Goal: Information Seeking & Learning: Learn about a topic

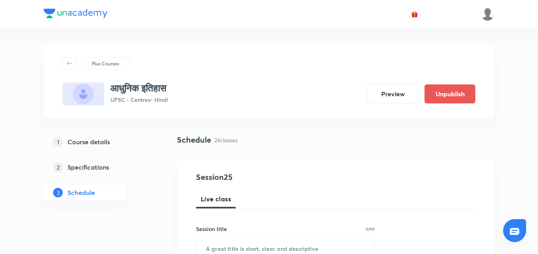
click at [182, 19] on div at bounding box center [269, 14] width 451 height 29
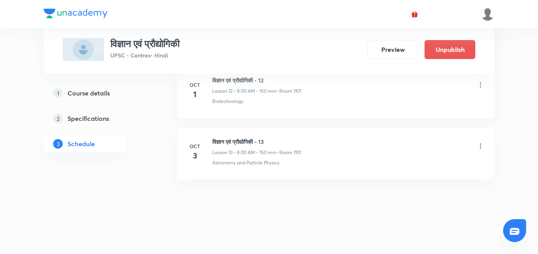
click at [257, 143] on h6 "विज्ञान एवं प्रौद्योगिकी - 13" at bounding box center [256, 142] width 89 height 8
copy h6 "विज्ञान एवं प्रौद्योगिकी - 13"
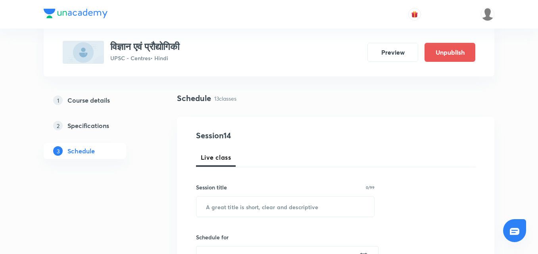
scroll to position [79, 0]
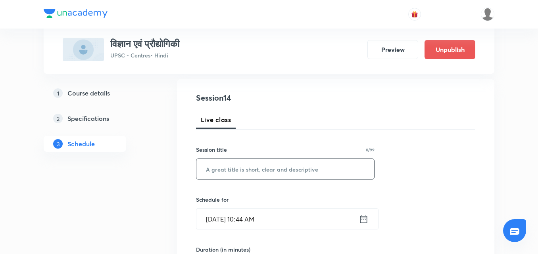
click at [256, 169] on input "text" at bounding box center [285, 169] width 178 height 20
paste input "विज्ञान एवं प्रौद्योगिकी - 13"
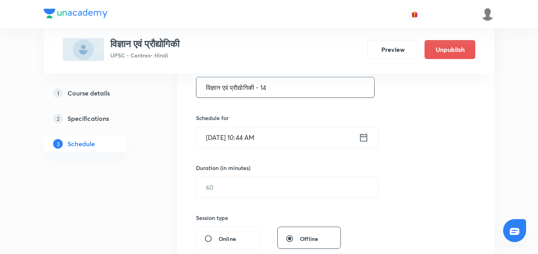
scroll to position [198, 0]
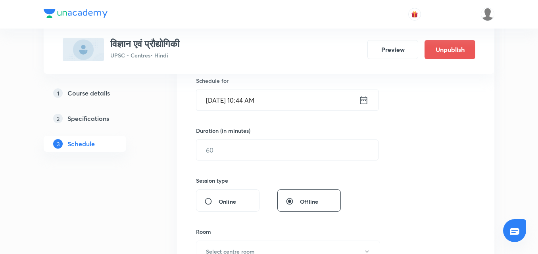
type input "विज्ञान एवं प्रौद्योगिकी - 14"
click at [364, 104] on icon at bounding box center [363, 100] width 7 height 8
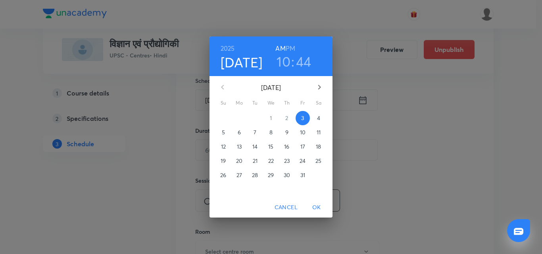
click at [320, 118] on p "4" at bounding box center [318, 118] width 3 height 8
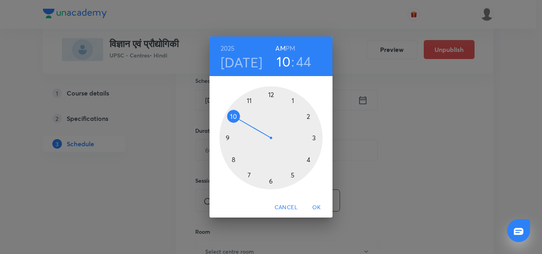
click at [232, 159] on div at bounding box center [270, 137] width 103 height 103
click at [270, 94] on div at bounding box center [270, 137] width 103 height 103
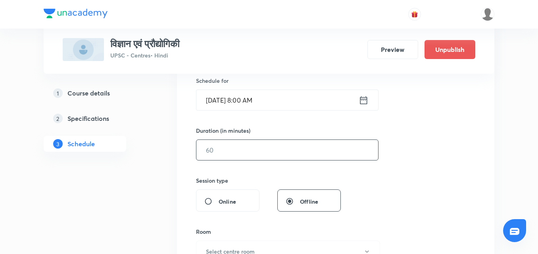
click at [298, 149] on input "text" at bounding box center [287, 150] width 182 height 20
type input "150"
click at [448, 156] on div "Session 14 Live class Session title 29/99 विज्ञान एवं प्रौद्योगिकी - 14 ​ Sched…" at bounding box center [335, 159] width 279 height 372
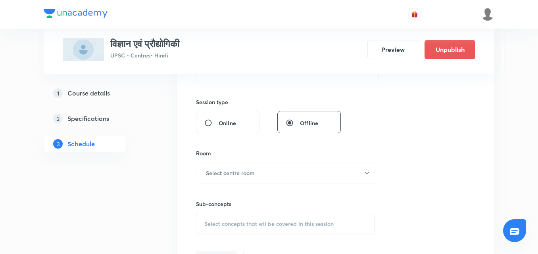
scroll to position [278, 0]
click at [284, 178] on button "Select centre room" at bounding box center [288, 172] width 184 height 22
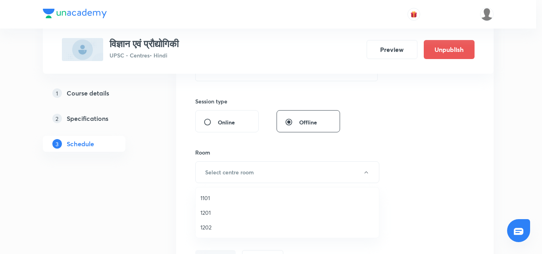
click at [203, 196] on span "1101" at bounding box center [287, 198] width 174 height 8
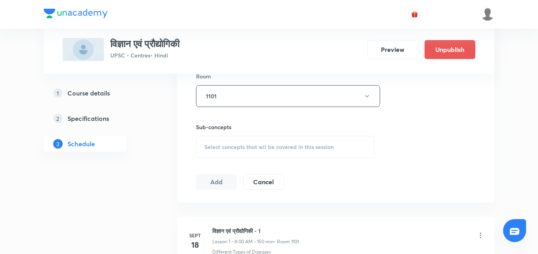
scroll to position [397, 0]
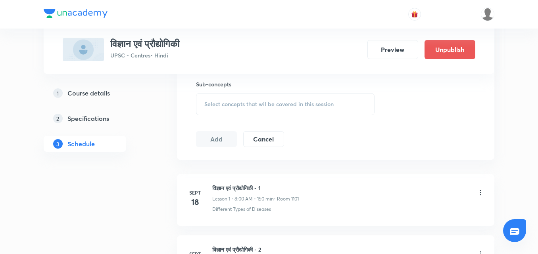
click at [266, 108] on div "Select concepts that wil be covered in this session" at bounding box center [285, 104] width 179 height 22
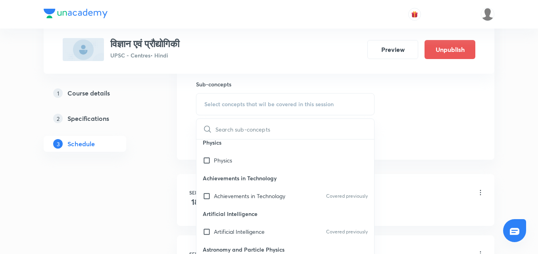
scroll to position [317, 0]
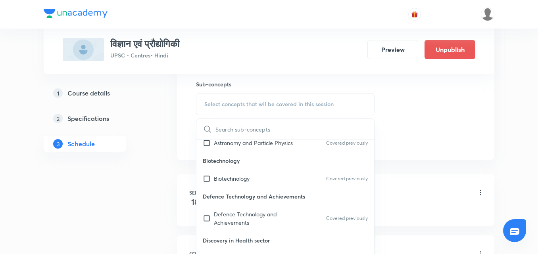
click at [260, 183] on div "Biotechnology Covered previously" at bounding box center [285, 179] width 178 height 18
checkbox input "true"
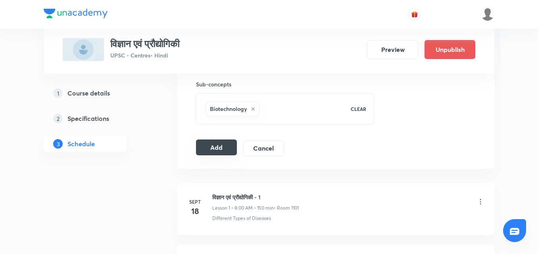
click at [222, 149] on button "Add" at bounding box center [216, 148] width 41 height 16
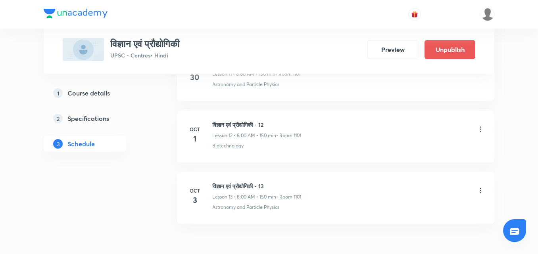
scroll to position [1190, 0]
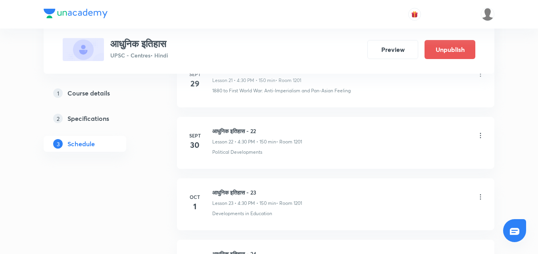
scroll to position [1857, 0]
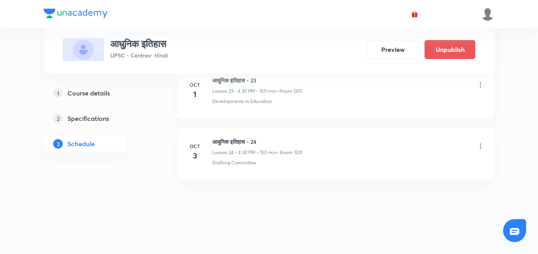
click at [233, 142] on h6 "आधुनिक इतिहास - 24" at bounding box center [257, 142] width 90 height 8
copy h6 "आधुनिक इतिहास - 24"
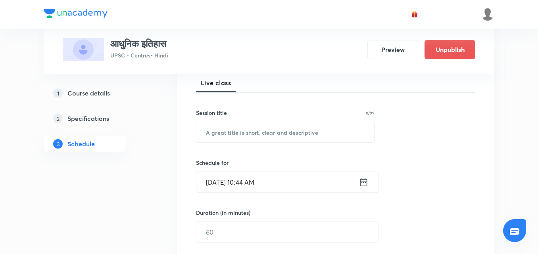
scroll to position [119, 0]
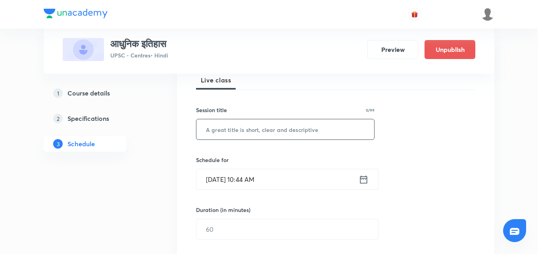
click at [245, 134] on input "text" at bounding box center [285, 129] width 178 height 20
paste input "आधुनिक इतिहास - 24"
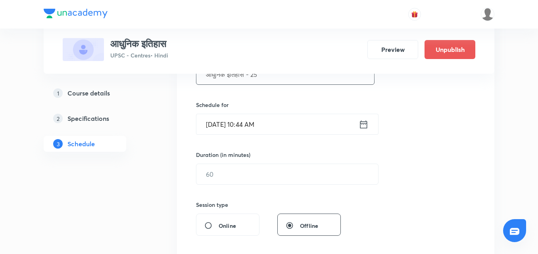
scroll to position [198, 0]
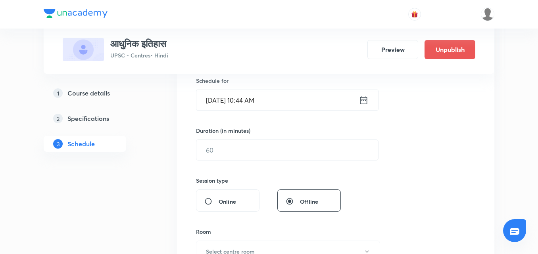
type input "आधुनिक इतिहास - 25"
click at [361, 101] on icon at bounding box center [364, 100] width 10 height 11
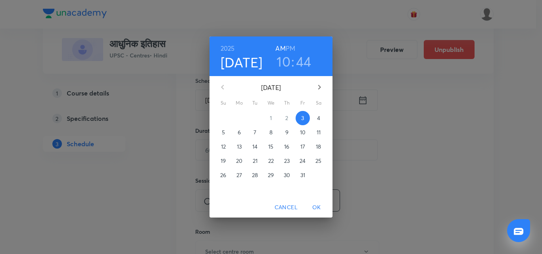
click at [318, 117] on p "4" at bounding box center [318, 118] width 3 height 8
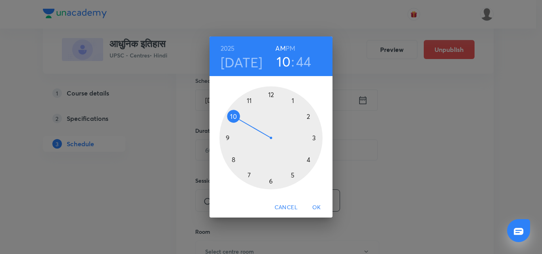
click at [290, 49] on h6 "PM" at bounding box center [291, 48] width 10 height 11
click at [309, 159] on div at bounding box center [270, 137] width 103 height 103
click at [271, 181] on div at bounding box center [270, 137] width 103 height 103
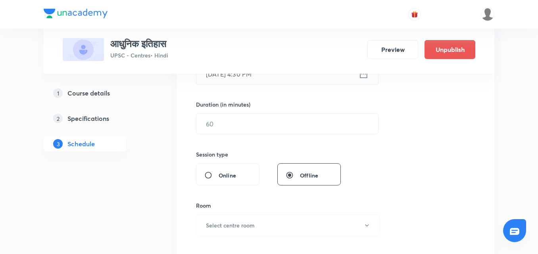
scroll to position [238, 0]
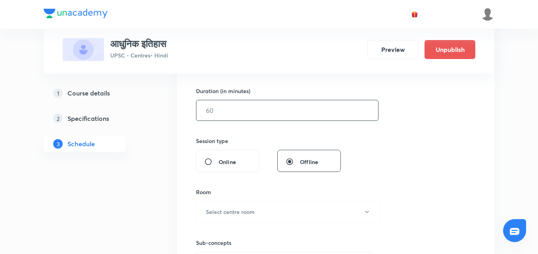
click at [284, 119] on input "text" at bounding box center [287, 110] width 182 height 20
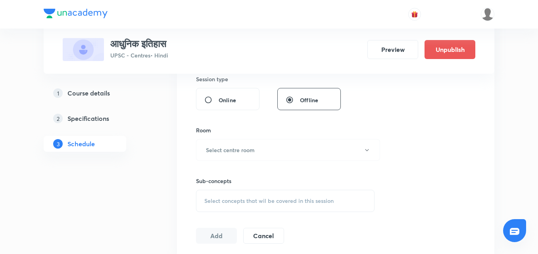
scroll to position [317, 0]
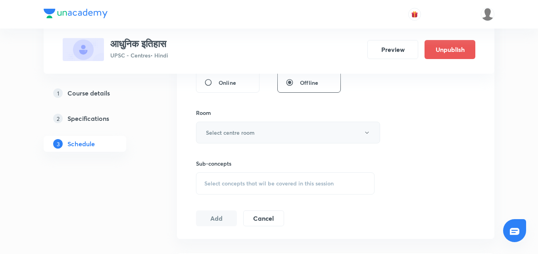
type input "150"
click at [315, 138] on button "Select centre room" at bounding box center [288, 133] width 184 height 22
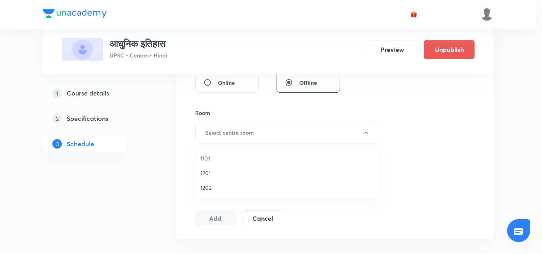
click at [213, 171] on span "1201" at bounding box center [287, 173] width 174 height 8
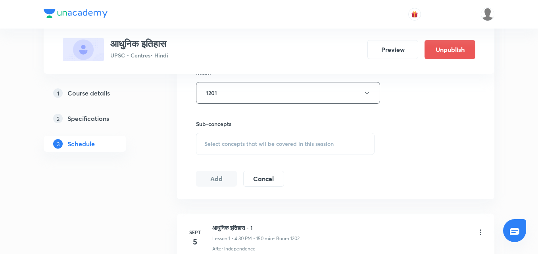
click at [269, 143] on span "Select concepts that wil be covered in this session" at bounding box center [268, 144] width 129 height 6
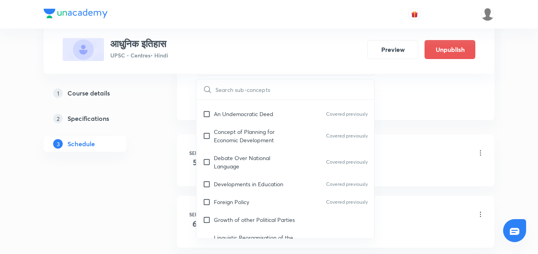
scroll to position [516, 0]
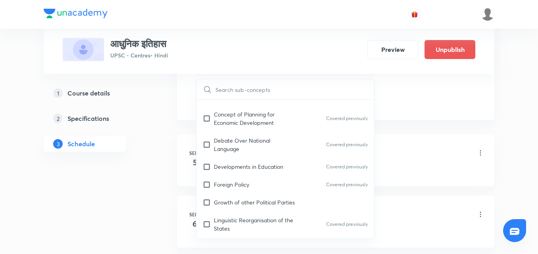
click at [295, 160] on div "Developments in Education Covered previously" at bounding box center [285, 167] width 178 height 18
checkbox input "true"
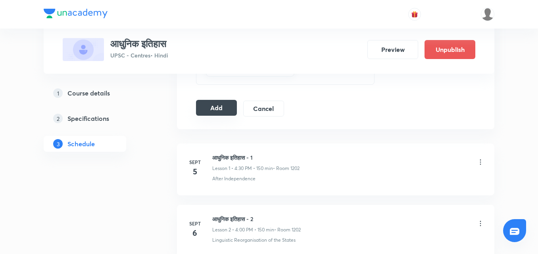
click at [223, 107] on button "Add" at bounding box center [216, 108] width 41 height 16
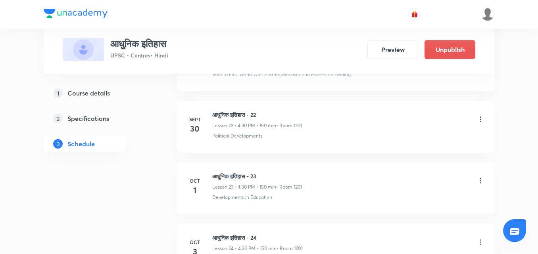
scroll to position [1866, 0]
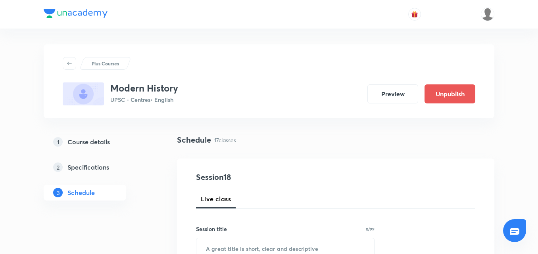
scroll to position [1427, 0]
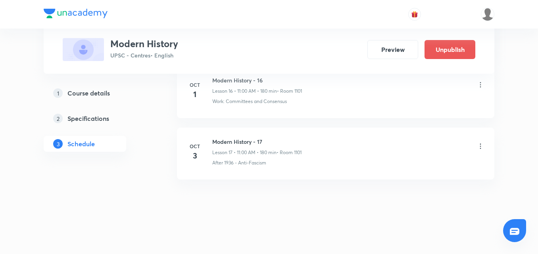
click at [253, 140] on h6 "Modern History - 17" at bounding box center [256, 142] width 89 height 8
copy h6 "Modern History - 17"
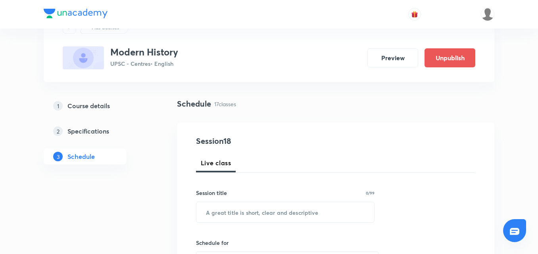
scroll to position [79, 0]
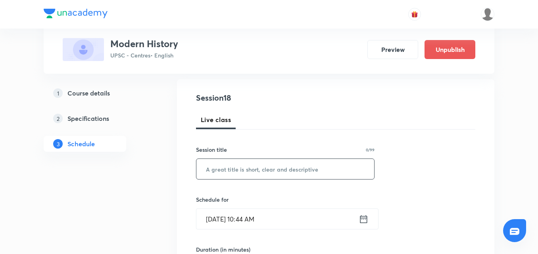
click at [267, 162] on input "text" at bounding box center [285, 169] width 178 height 20
paste input "Modern History - 17"
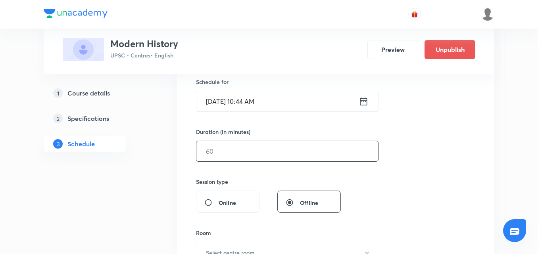
scroll to position [198, 0]
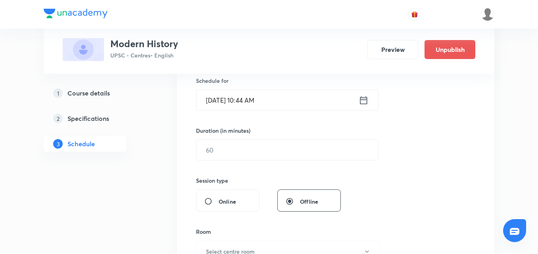
type input "Modern History - 18"
click at [365, 105] on icon at bounding box center [364, 100] width 10 height 11
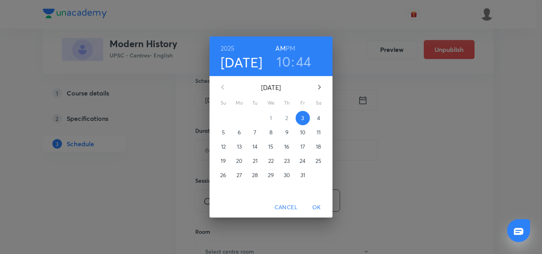
click at [319, 120] on p "4" at bounding box center [318, 118] width 3 height 8
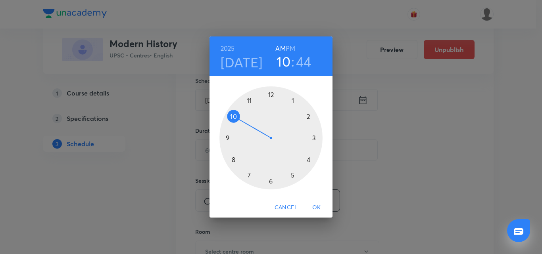
click at [250, 101] on div at bounding box center [270, 137] width 103 height 103
click at [270, 94] on div at bounding box center [270, 137] width 103 height 103
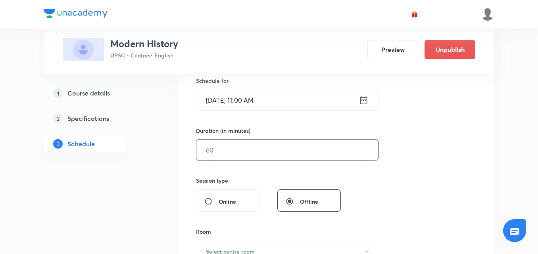
click at [301, 146] on input "text" at bounding box center [287, 150] width 182 height 20
type input "180"
click at [426, 152] on div "Session 18 Live class Session title 19/99 Modern History - 18 ​ Schedule for Oc…" at bounding box center [335, 159] width 279 height 372
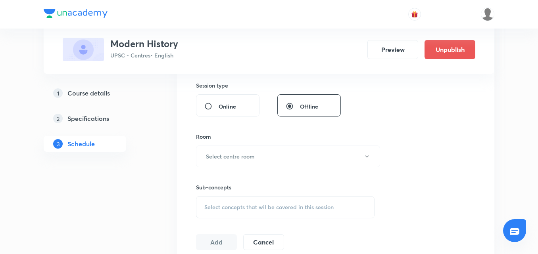
scroll to position [317, 0]
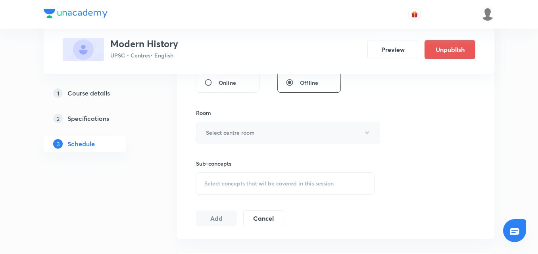
click at [333, 136] on button "Select centre room" at bounding box center [288, 133] width 184 height 22
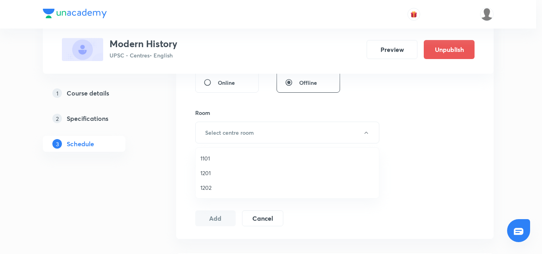
click at [208, 158] on span "1101" at bounding box center [287, 158] width 174 height 8
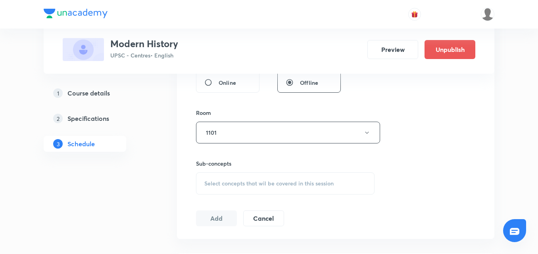
click at [271, 185] on span "Select concepts that wil be covered in this session" at bounding box center [268, 183] width 129 height 6
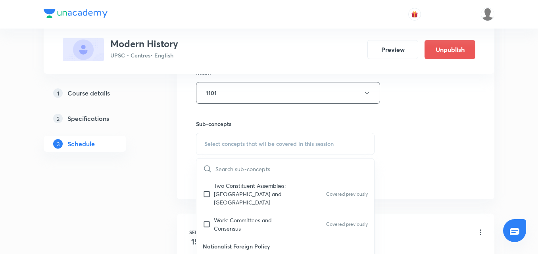
scroll to position [278, 0]
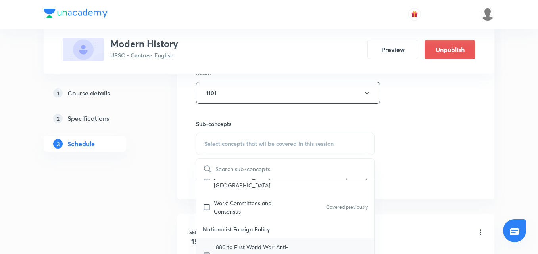
click at [282, 240] on p "1880 to First World War: Anti-Imperialism and Pan-Asian Feeling" at bounding box center [254, 255] width 80 height 25
checkbox input "true"
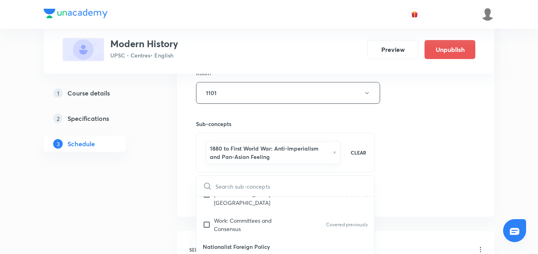
click at [438, 157] on div "Session 18 Live class Session title 19/99 Modern History - 18 ​ Schedule for Oc…" at bounding box center [335, 9] width 279 height 390
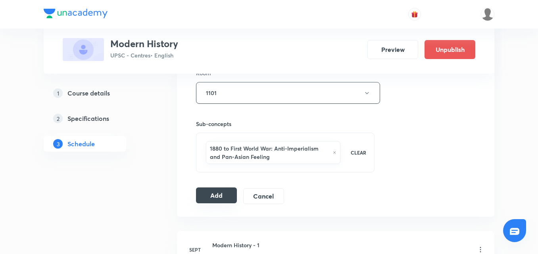
click at [208, 193] on button "Add" at bounding box center [216, 196] width 41 height 16
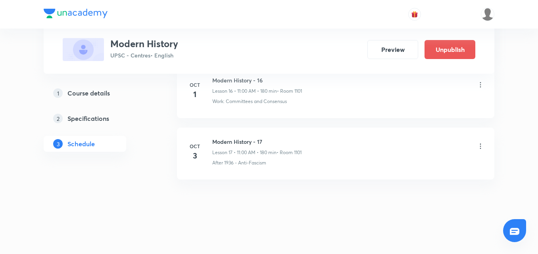
click at [336, 4] on div at bounding box center [269, 14] width 451 height 29
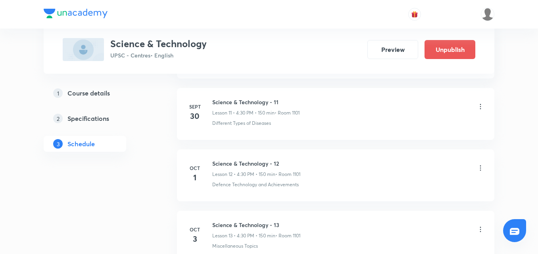
scroll to position [1181, 0]
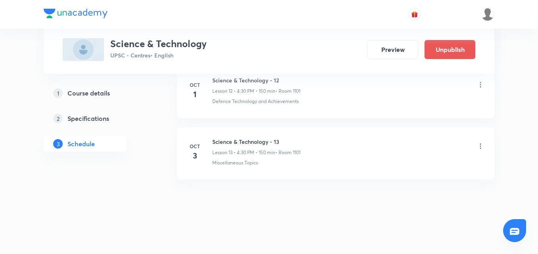
click at [263, 139] on h6 "Science & Technology - 13" at bounding box center [256, 142] width 88 height 8
copy h6 "Science & Technology - 13"
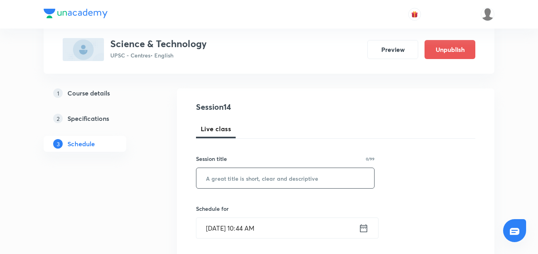
scroll to position [79, 0]
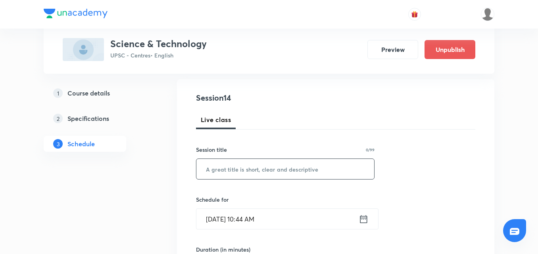
click at [258, 160] on input "text" at bounding box center [285, 169] width 178 height 20
paste input "Science & Technology - 13"
type input "Science & Technology - 14"
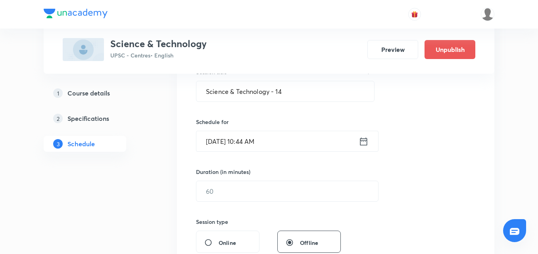
scroll to position [159, 0]
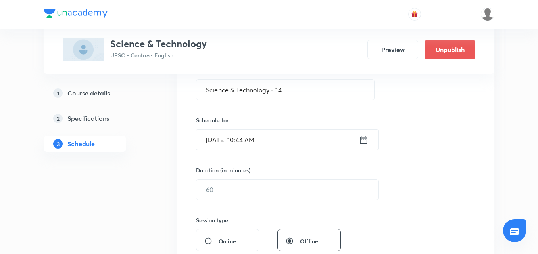
click at [365, 138] on icon at bounding box center [363, 140] width 7 height 8
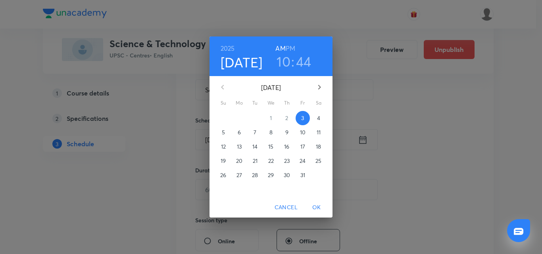
click at [315, 115] on span "4" at bounding box center [318, 118] width 14 height 8
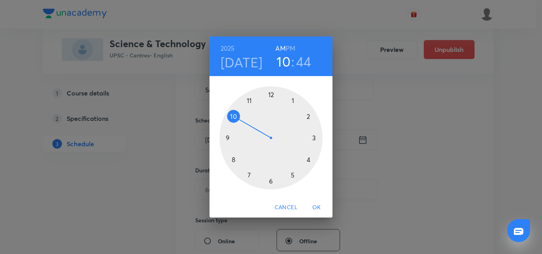
click at [294, 48] on h6 "PM" at bounding box center [291, 48] width 10 height 11
click at [309, 160] on div at bounding box center [270, 137] width 103 height 103
click at [271, 182] on div at bounding box center [270, 137] width 103 height 103
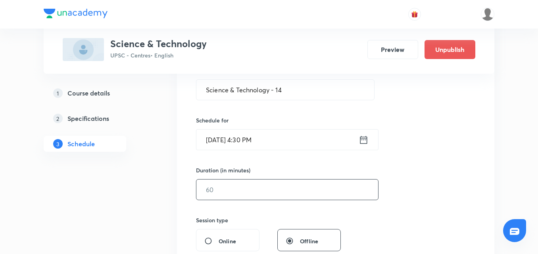
click at [316, 188] on input "text" at bounding box center [287, 190] width 182 height 20
type input "150"
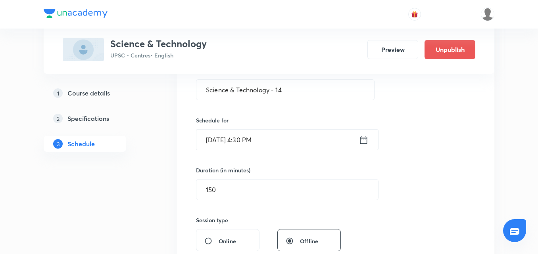
click at [432, 174] on div "Session 14 Live class Session title 25/99 Science & Technology - 14 ​ Schedule …" at bounding box center [335, 199] width 279 height 372
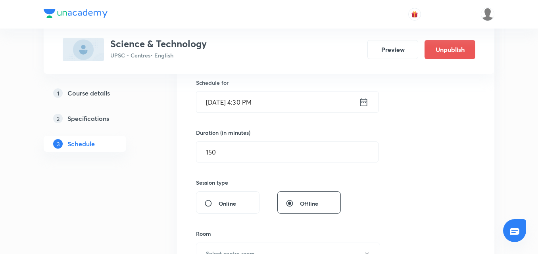
scroll to position [238, 0]
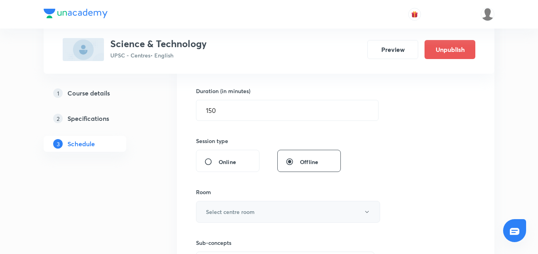
click at [323, 208] on button "Select centre room" at bounding box center [288, 212] width 184 height 22
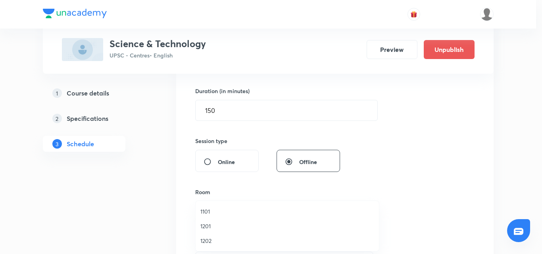
click at [208, 212] on span "1101" at bounding box center [287, 211] width 174 height 8
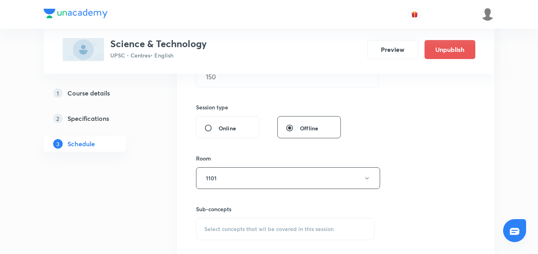
scroll to position [317, 0]
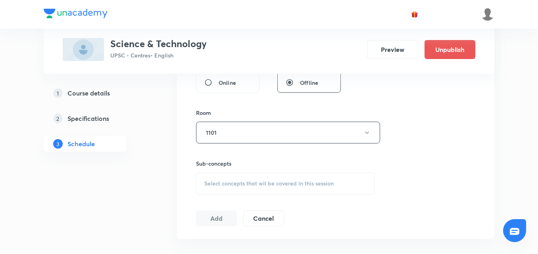
click at [321, 185] on span "Select concepts that wil be covered in this session" at bounding box center [268, 183] width 129 height 6
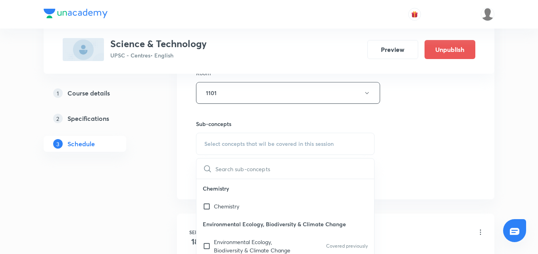
scroll to position [119, 0]
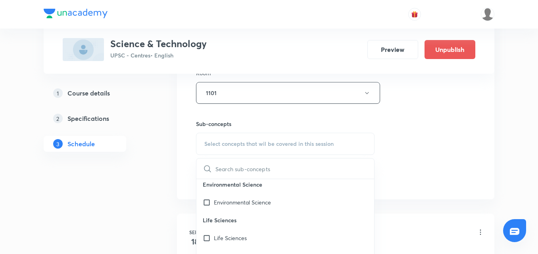
click at [293, 204] on div "Environmental Science" at bounding box center [285, 203] width 178 height 18
checkbox input "true"
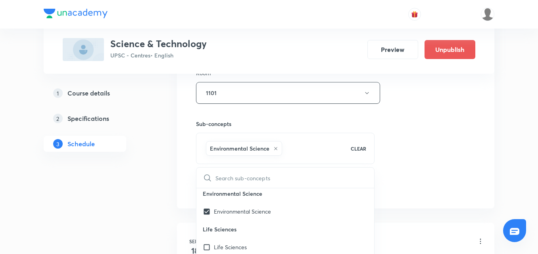
click at [404, 153] on div "Session 14 Live class Session title 25/99 Science & Technology - 14 ​ Schedule …" at bounding box center [335, 5] width 279 height 382
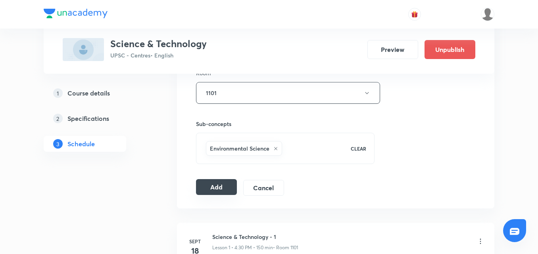
click at [225, 184] on button "Add" at bounding box center [216, 187] width 41 height 16
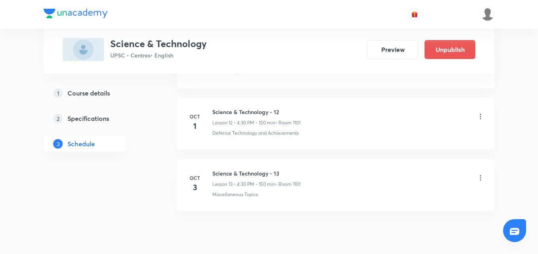
scroll to position [1190, 0]
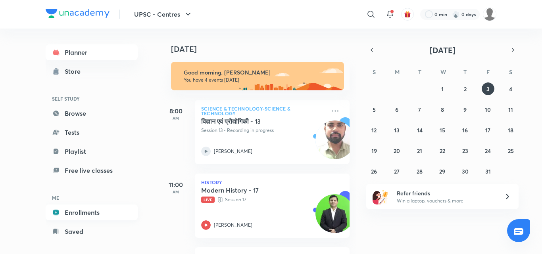
click at [90, 212] on link "Enrollments" at bounding box center [92, 213] width 92 height 16
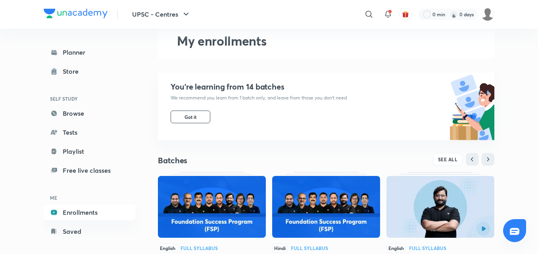
scroll to position [79, 0]
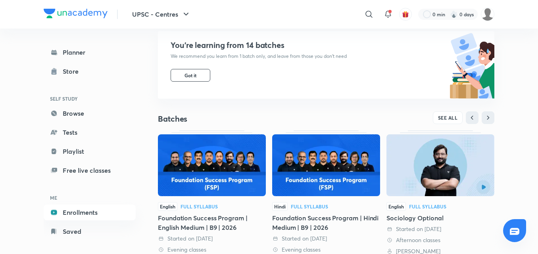
click at [234, 165] on img at bounding box center [212, 165] width 108 height 62
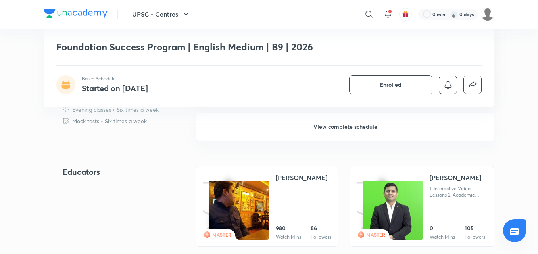
scroll to position [397, 0]
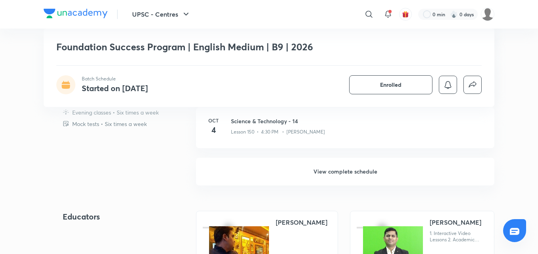
click at [337, 165] on h6 "View complete schedule" at bounding box center [345, 172] width 298 height 28
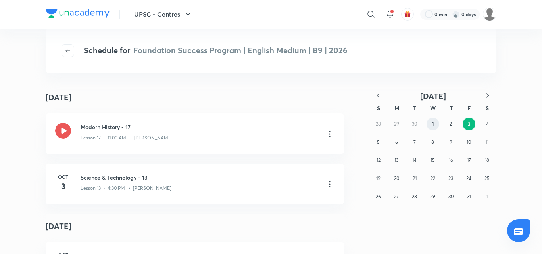
click at [432, 122] on abbr "1" at bounding box center [433, 124] width 2 height 6
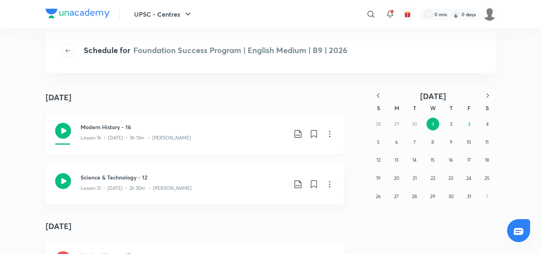
click at [178, 138] on div "Lesson 16 • [DATE] • 3h 13m • [PERSON_NAME]" at bounding box center [184, 136] width 206 height 10
click at [64, 10] on img at bounding box center [78, 14] width 64 height 10
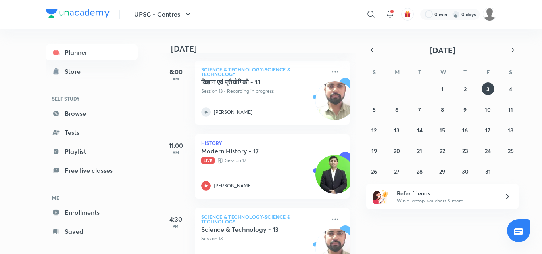
scroll to position [40, 0]
click at [280, 159] on p "Live Session 17" at bounding box center [263, 160] width 125 height 8
